Goal: Task Accomplishment & Management: Manage account settings

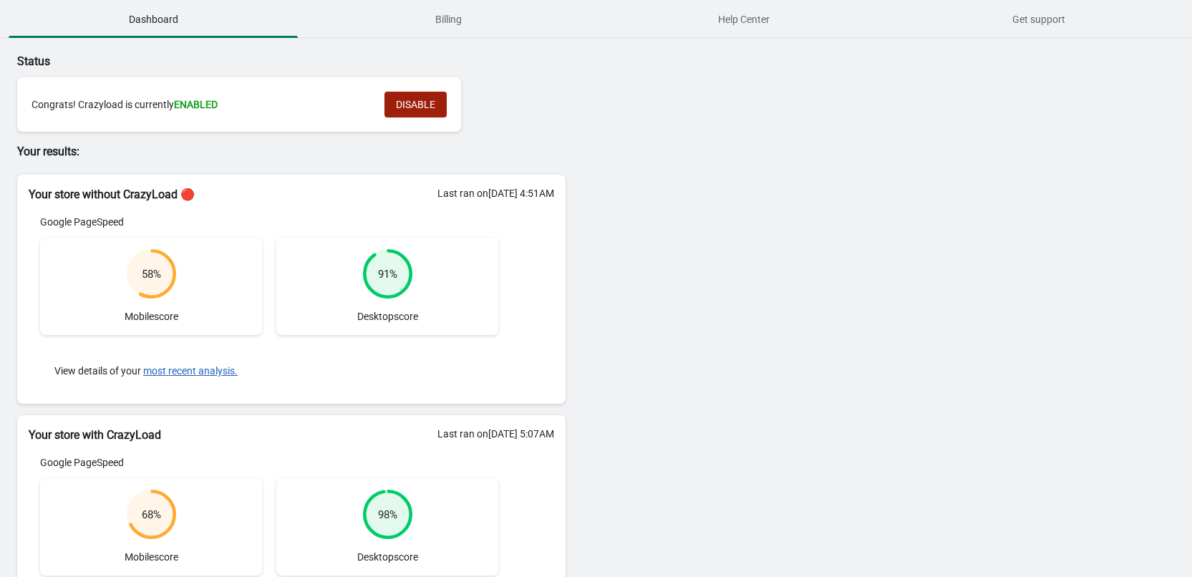
click at [420, 111] on button "DISABLE" at bounding box center [415, 105] width 62 height 26
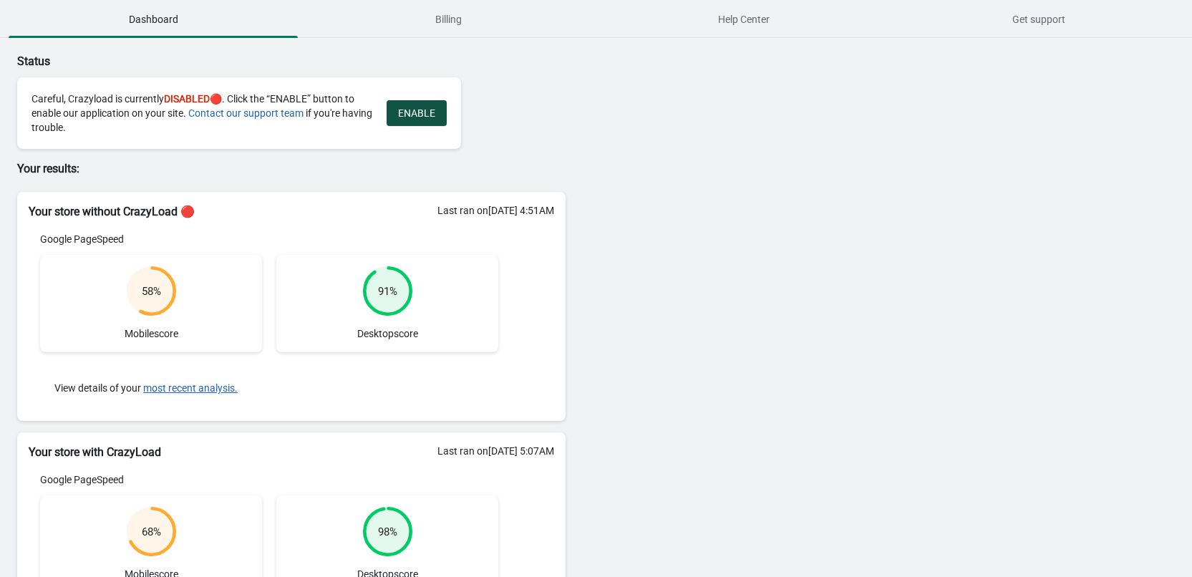
click at [407, 125] on button "ENABLE" at bounding box center [417, 113] width 60 height 26
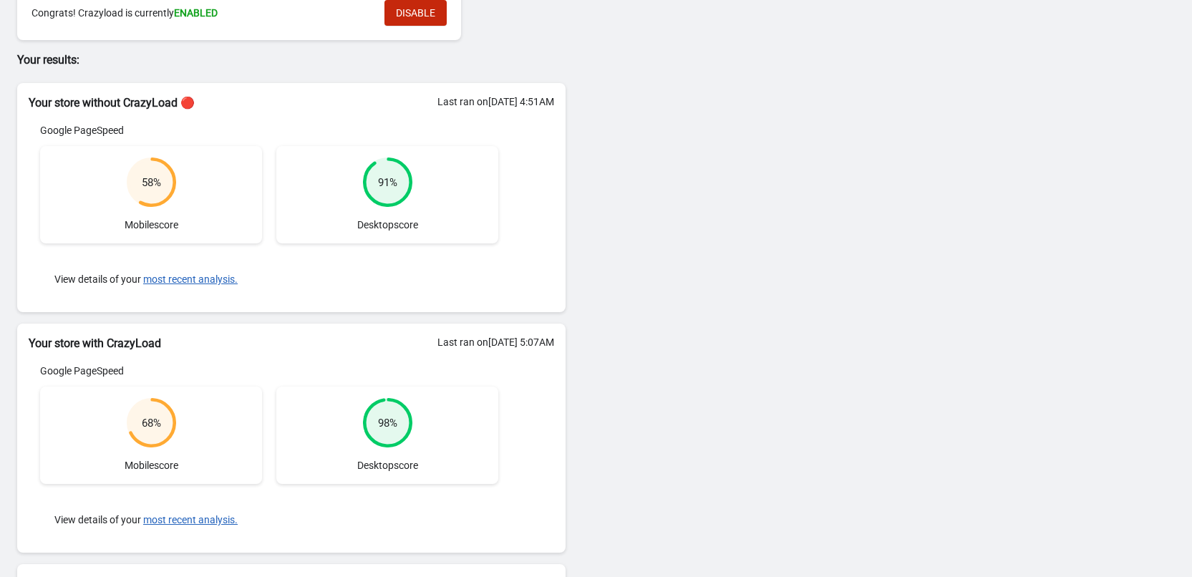
scroll to position [188, 0]
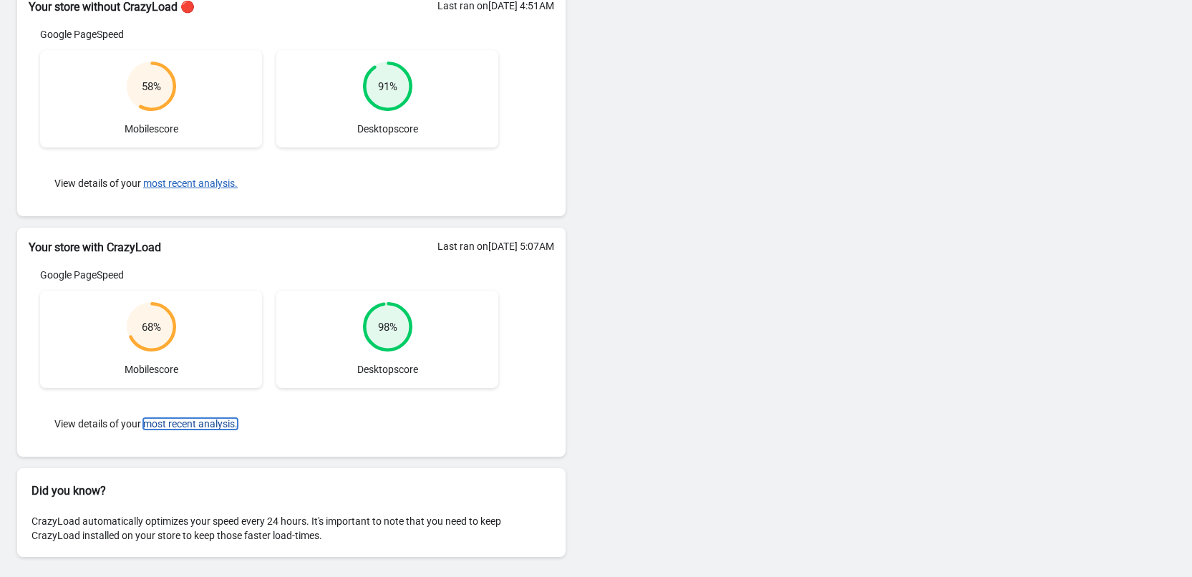
click at [175, 426] on button "most recent analysis." at bounding box center [190, 423] width 94 height 11
click at [198, 422] on button "most recent analysis." at bounding box center [190, 423] width 94 height 11
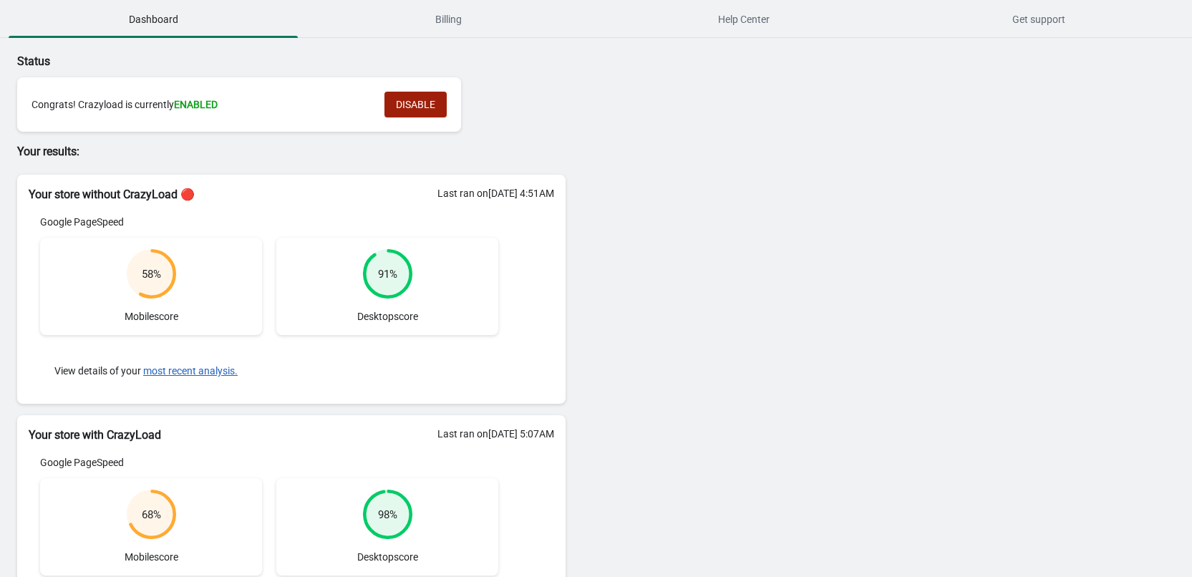
click at [415, 105] on span "DISABLE" at bounding box center [415, 104] width 39 height 11
